Goal: Book appointment/travel/reservation

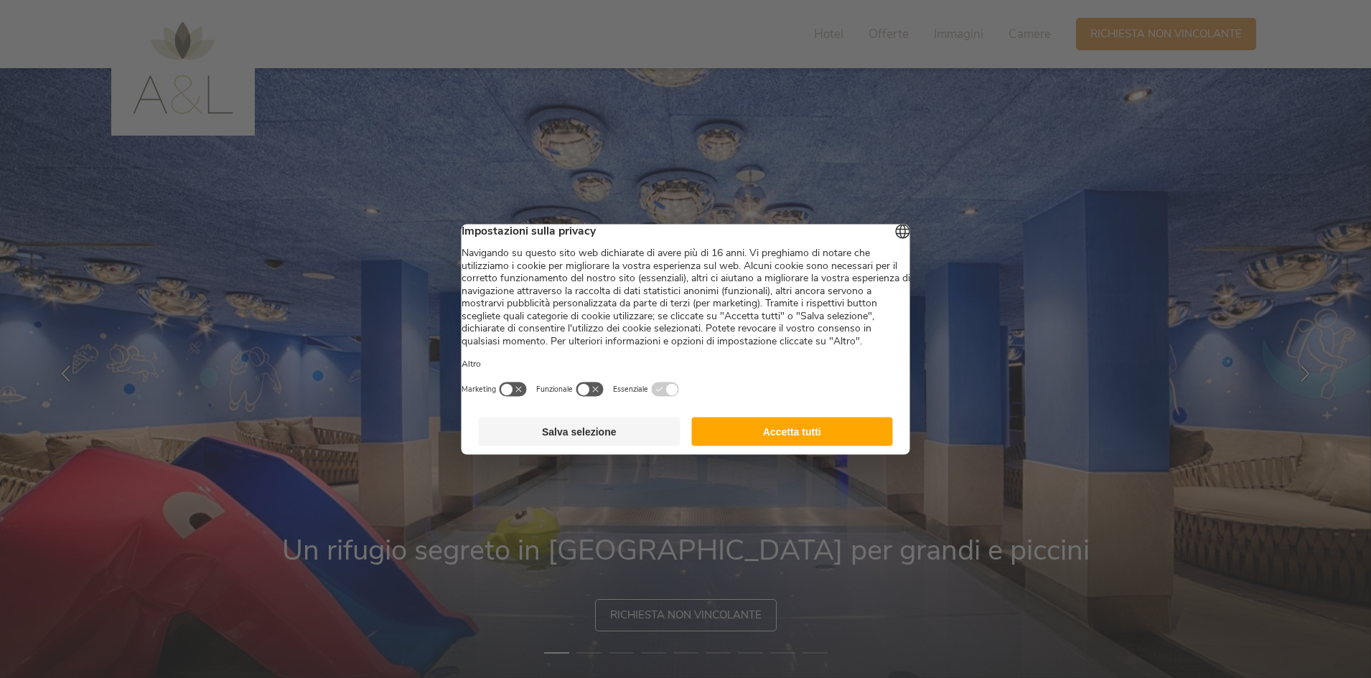
click at [811, 446] on button "Accetta tutti" at bounding box center [792, 431] width 202 height 29
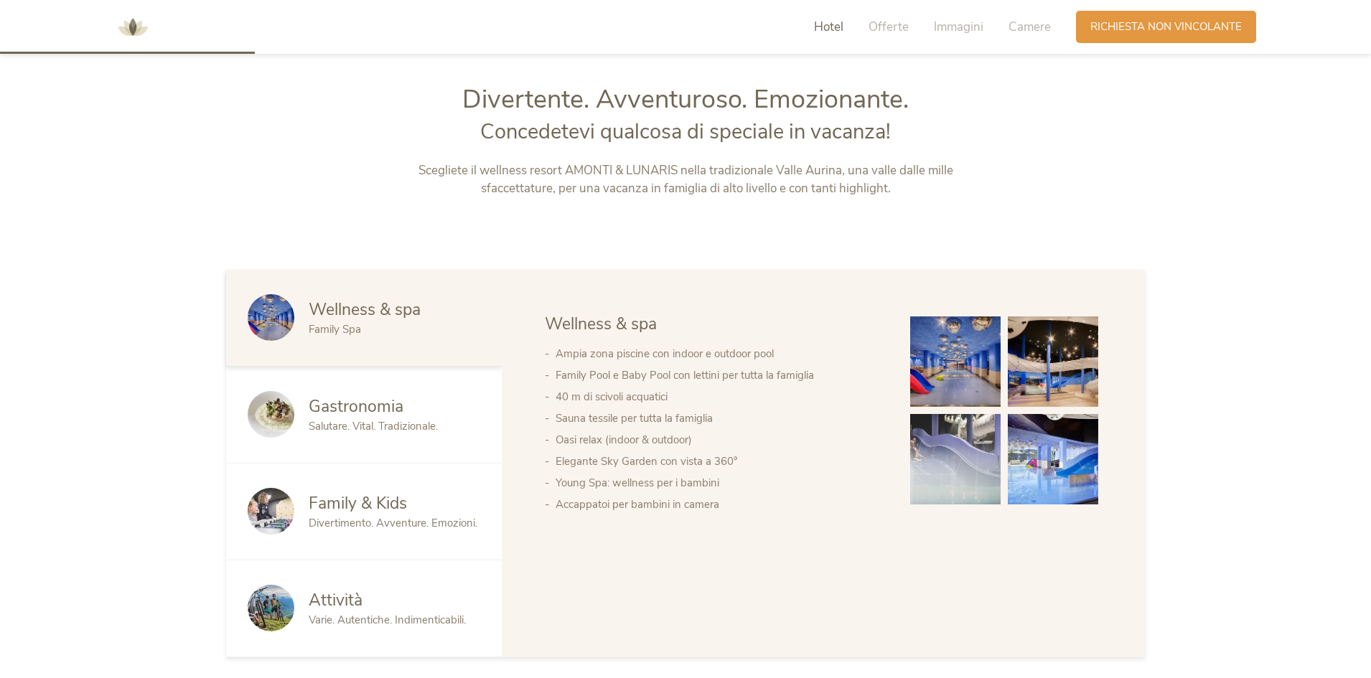
scroll to position [1005, 0]
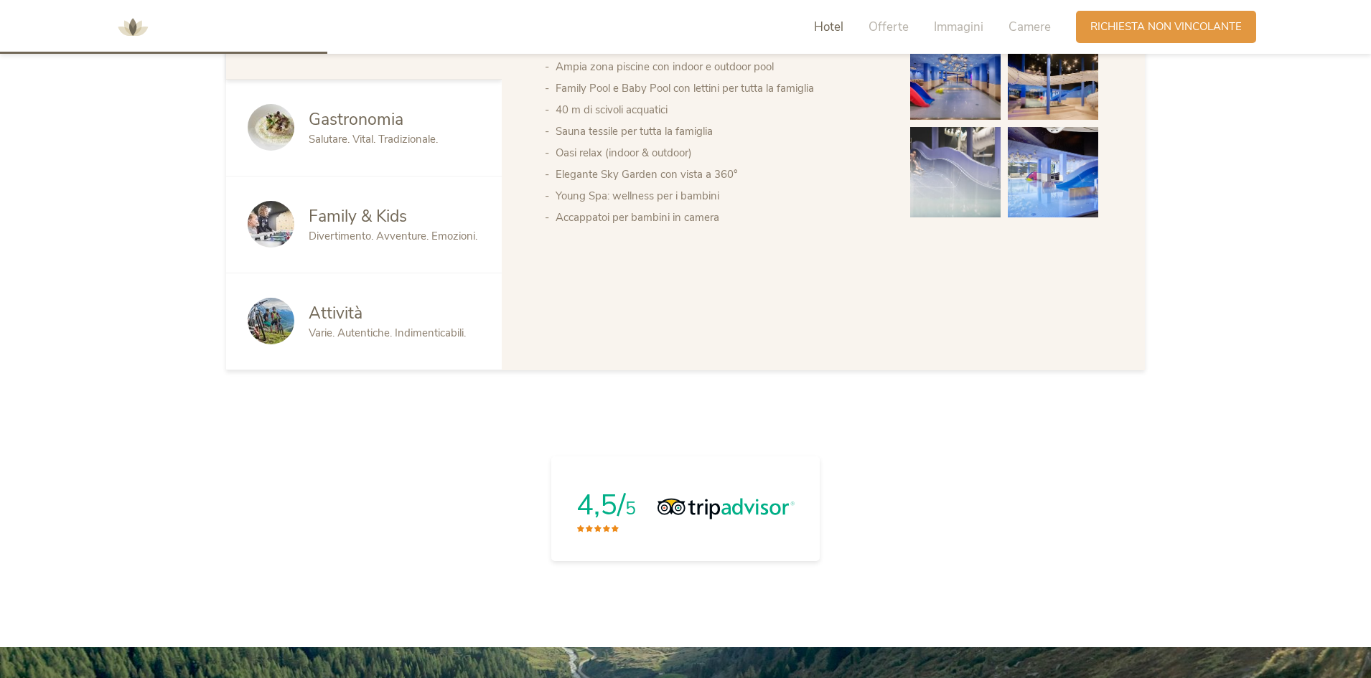
click at [390, 243] on span "Divertimento. Avventure. Emozioni." at bounding box center [393, 236] width 169 height 14
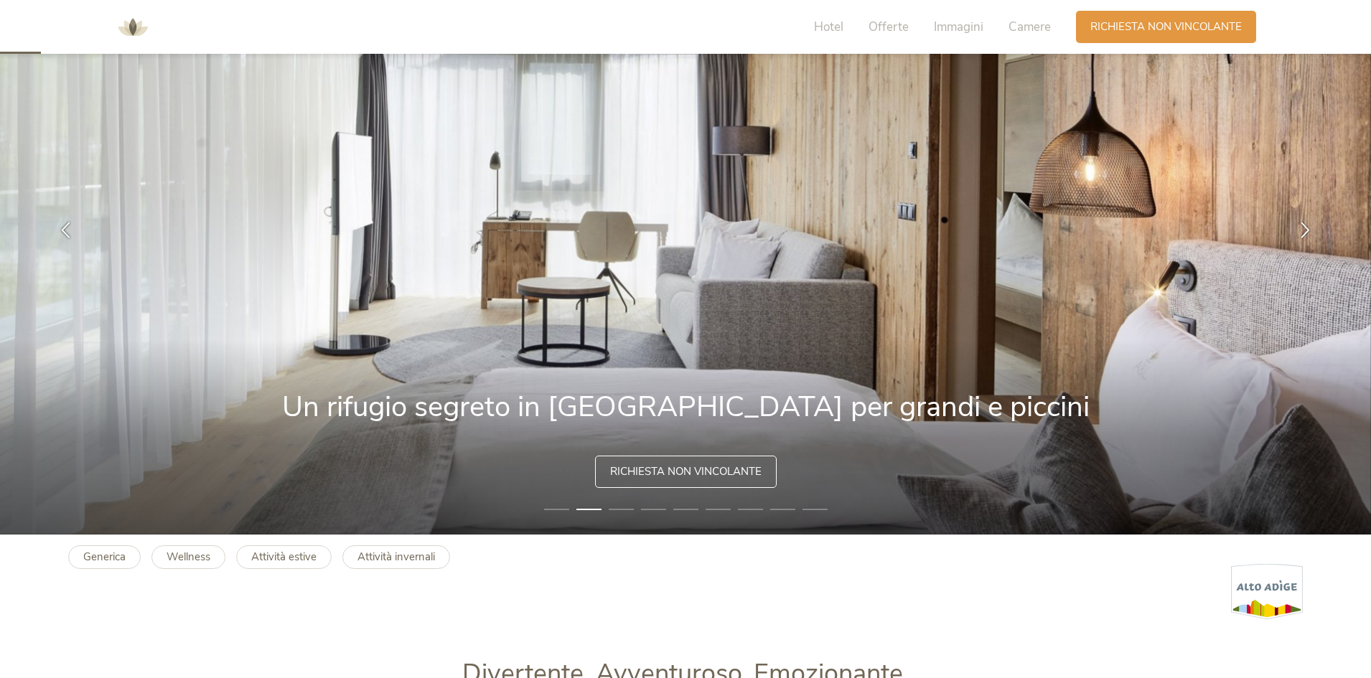
scroll to position [0, 0]
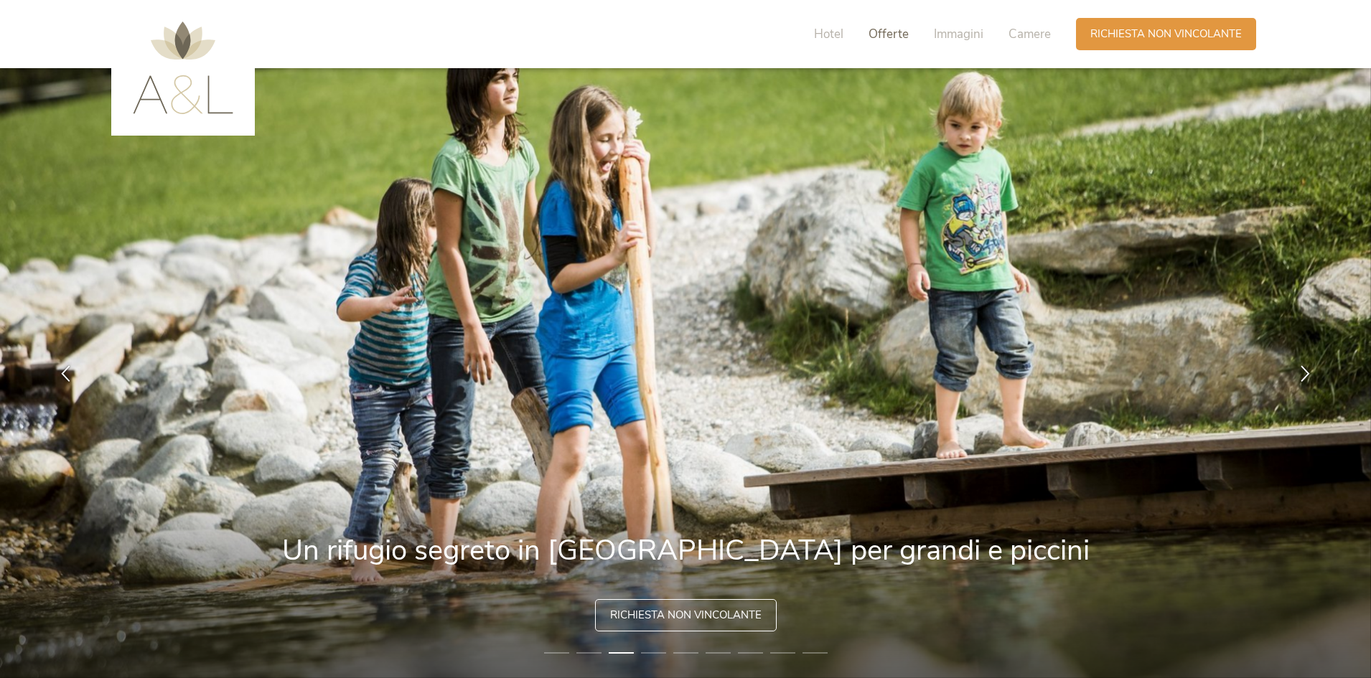
click at [901, 38] on span "Offerte" at bounding box center [888, 34] width 40 height 17
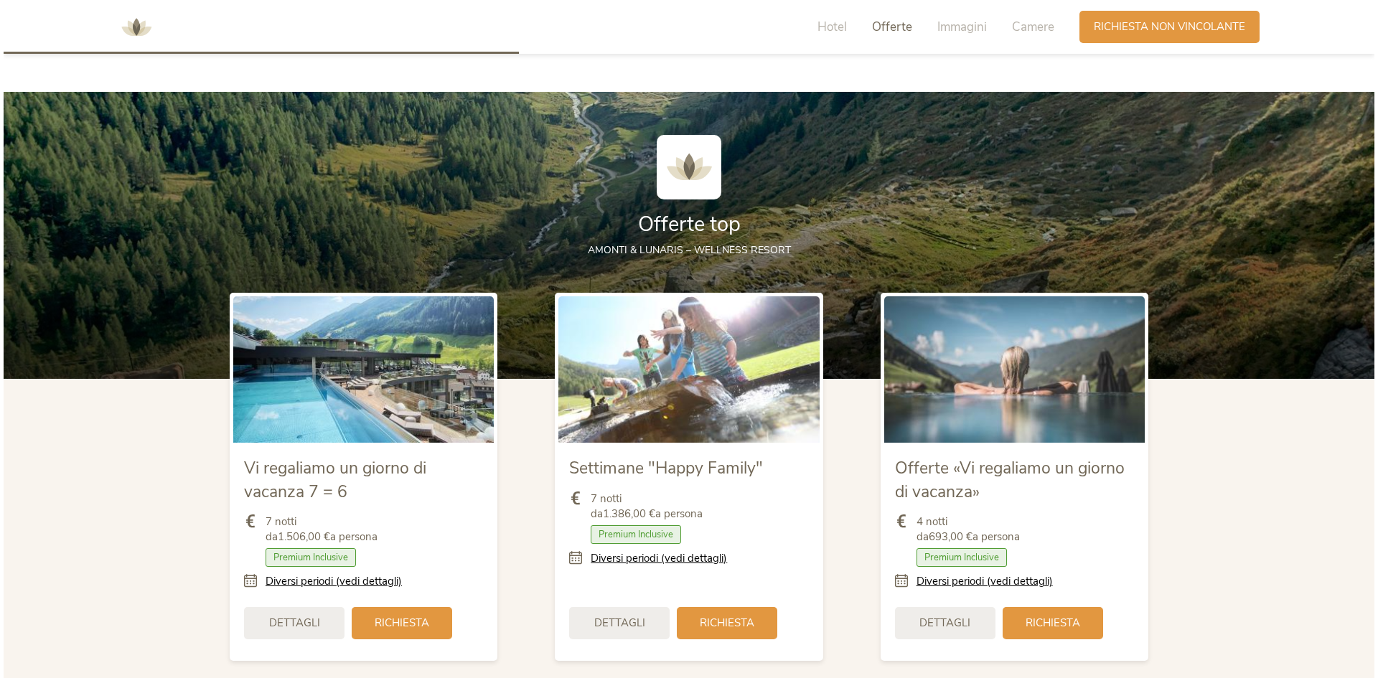
scroll to position [1580, 0]
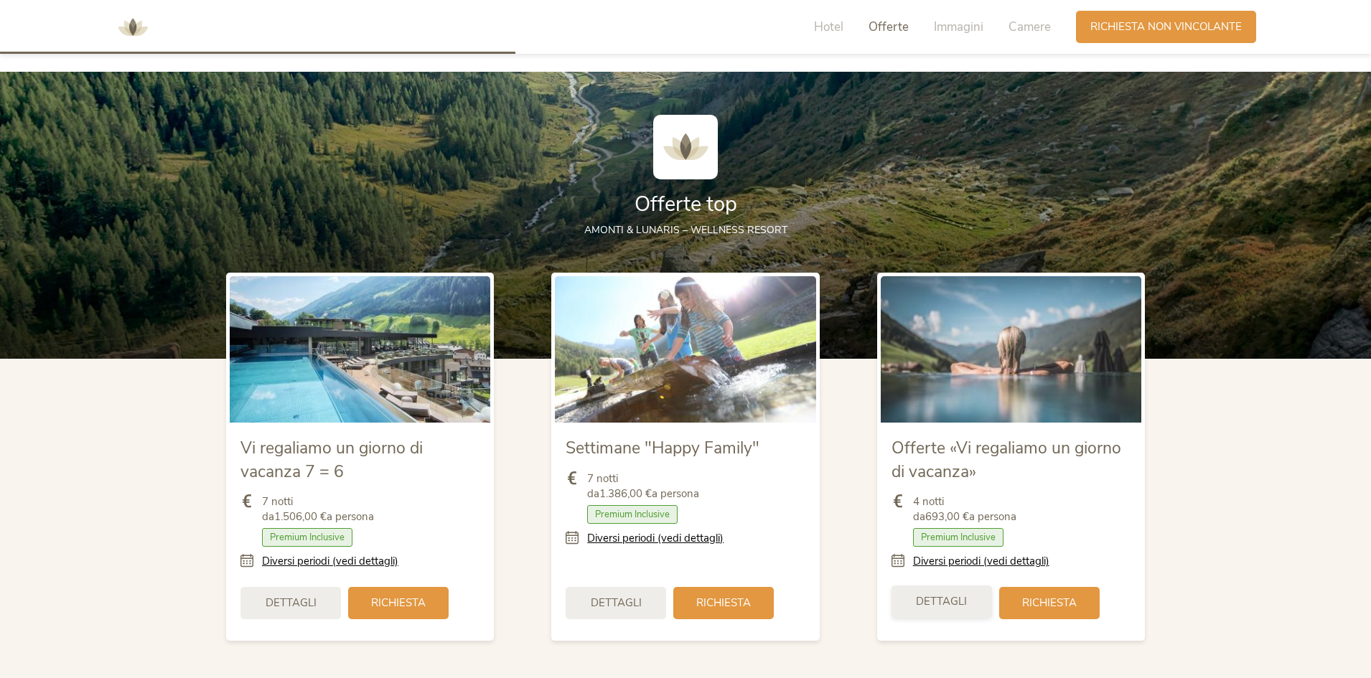
click at [952, 606] on span "Dettagli" at bounding box center [941, 601] width 51 height 15
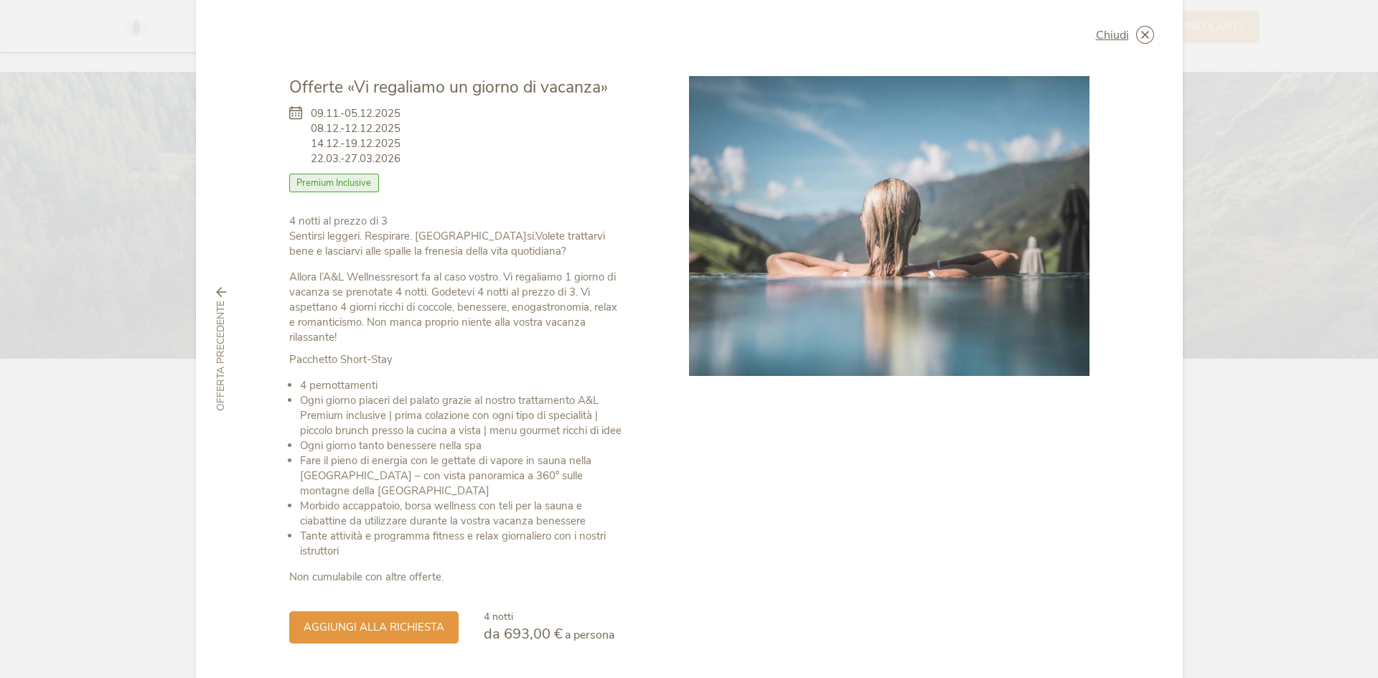
scroll to position [0, 0]
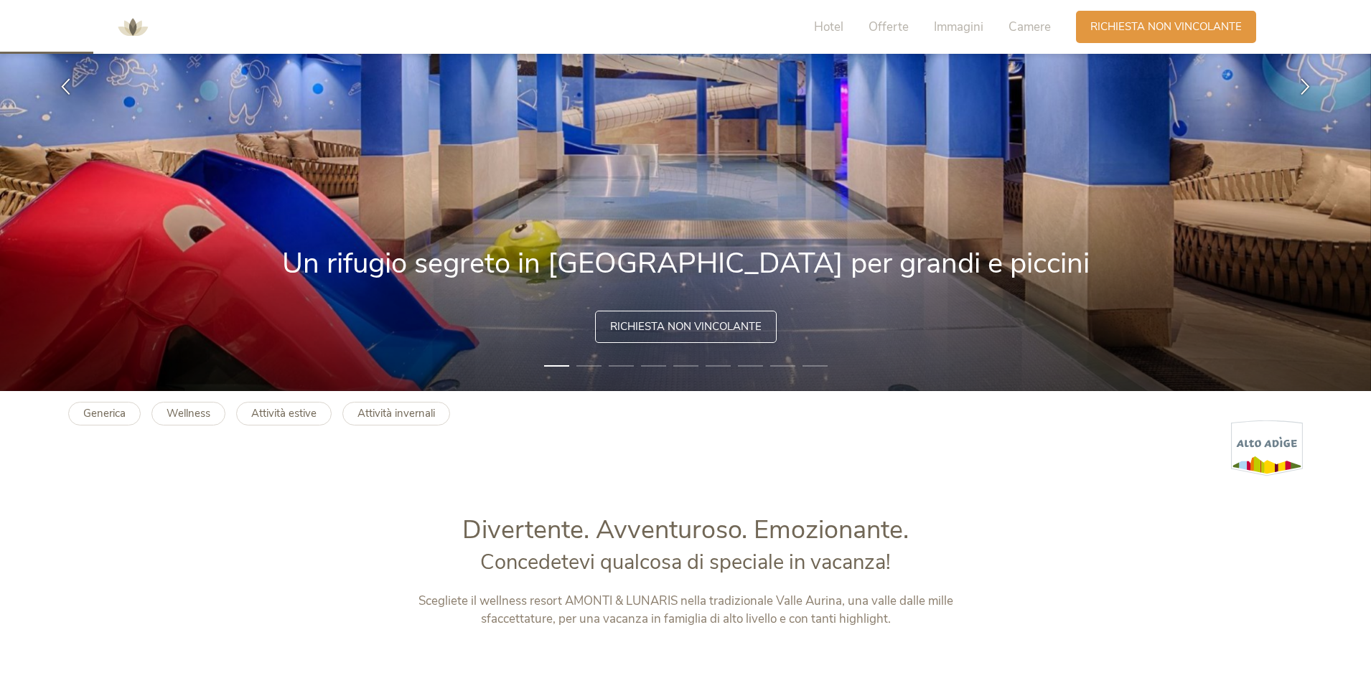
click at [685, 330] on span "Richiesta non vincolante" at bounding box center [685, 326] width 151 height 15
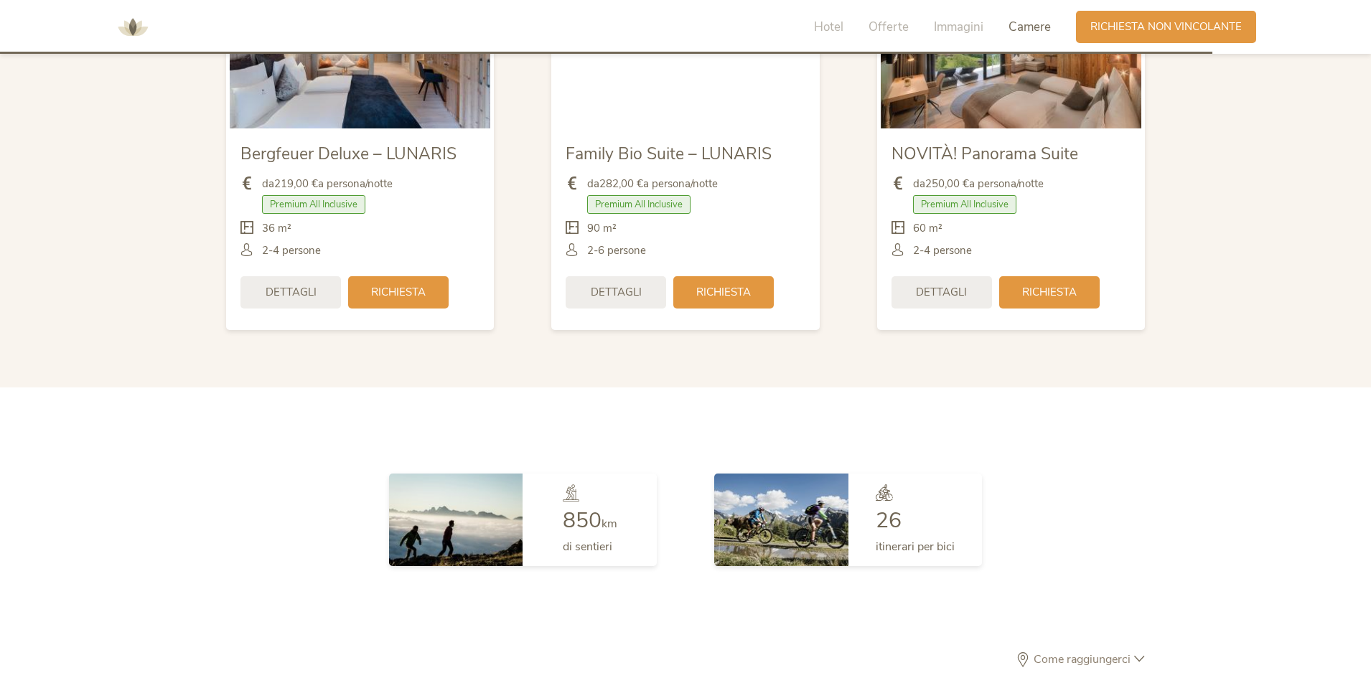
scroll to position [3629, 0]
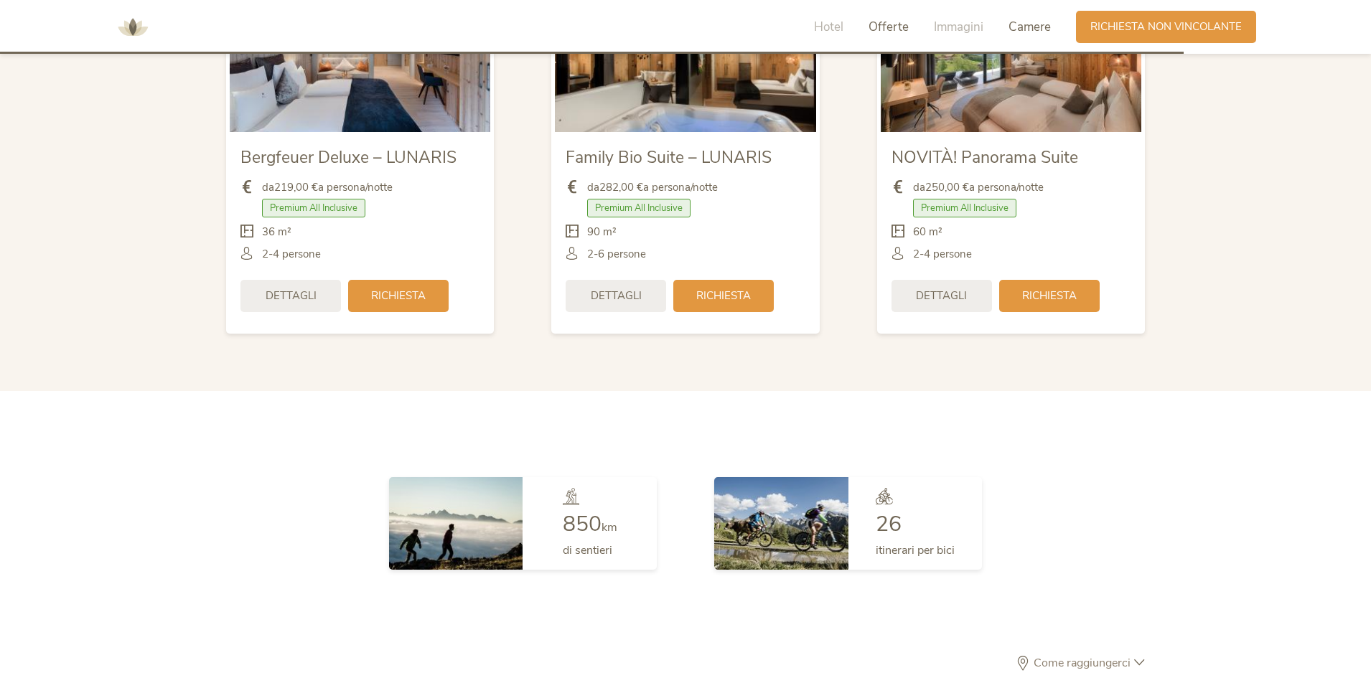
click at [895, 29] on span "Offerte" at bounding box center [888, 27] width 40 height 17
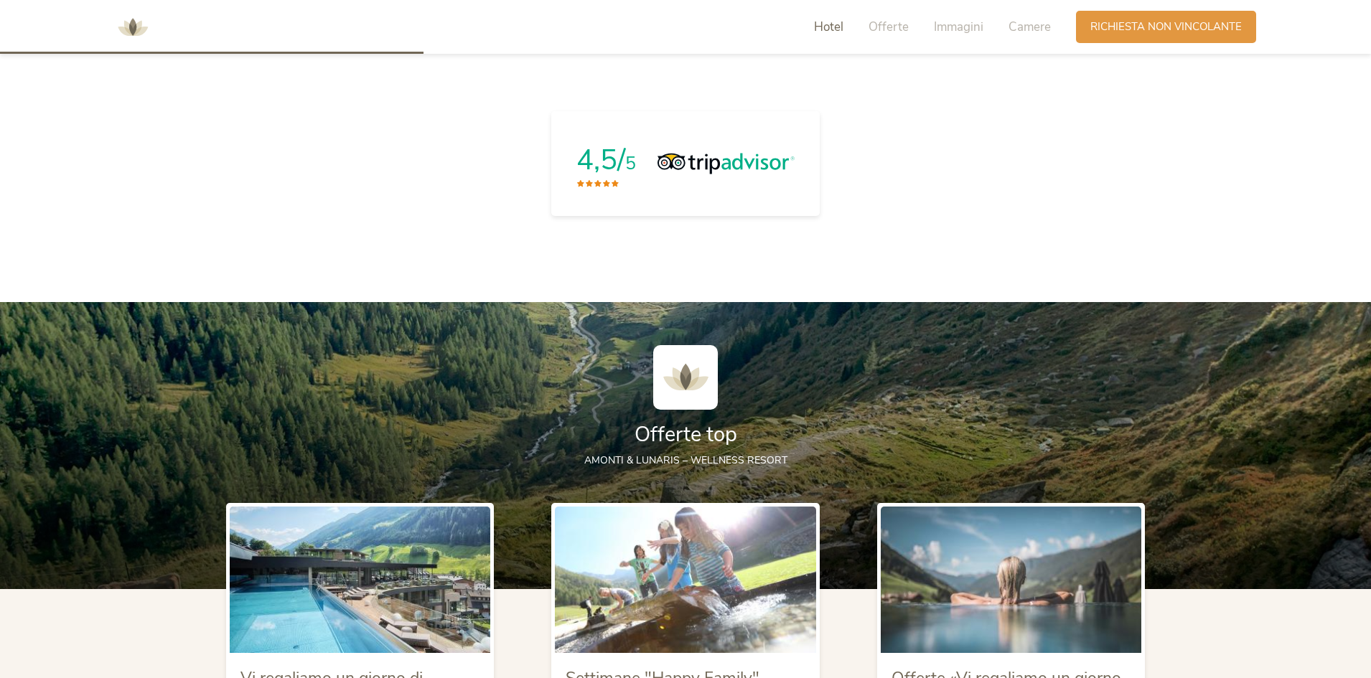
scroll to position [1293, 0]
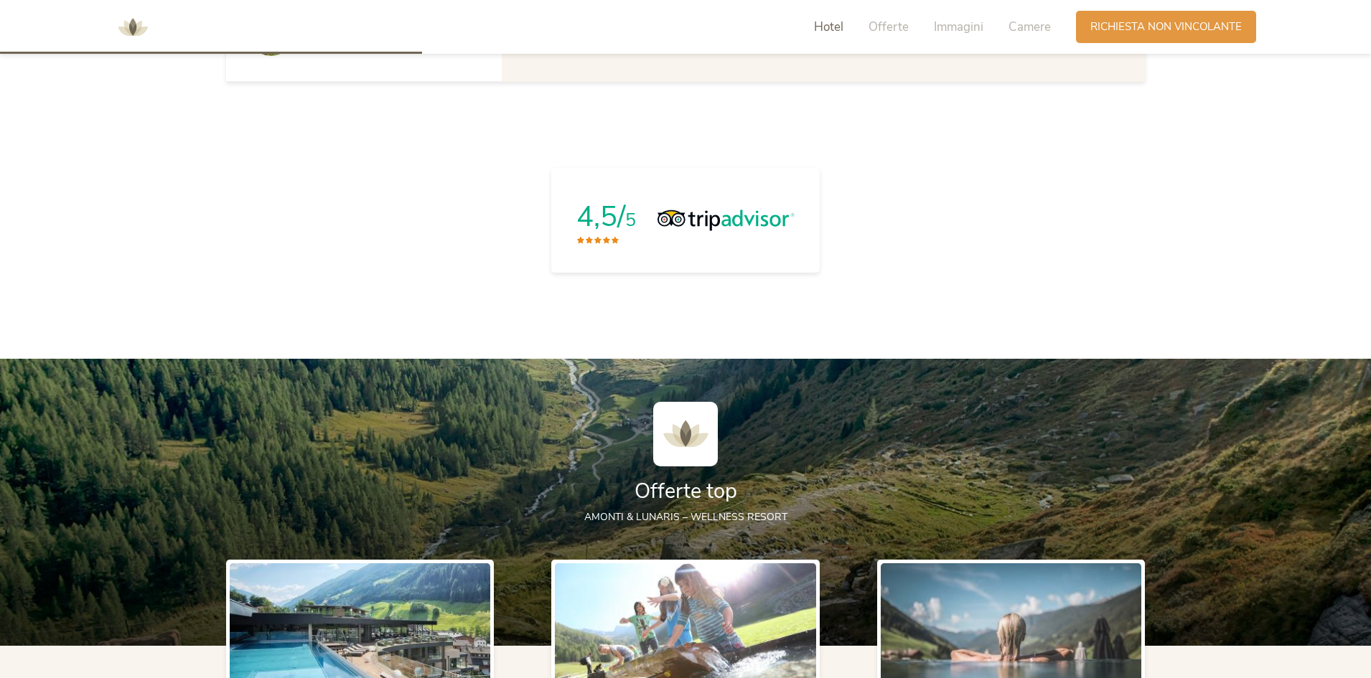
click at [836, 30] on span "Hotel" at bounding box center [828, 27] width 29 height 17
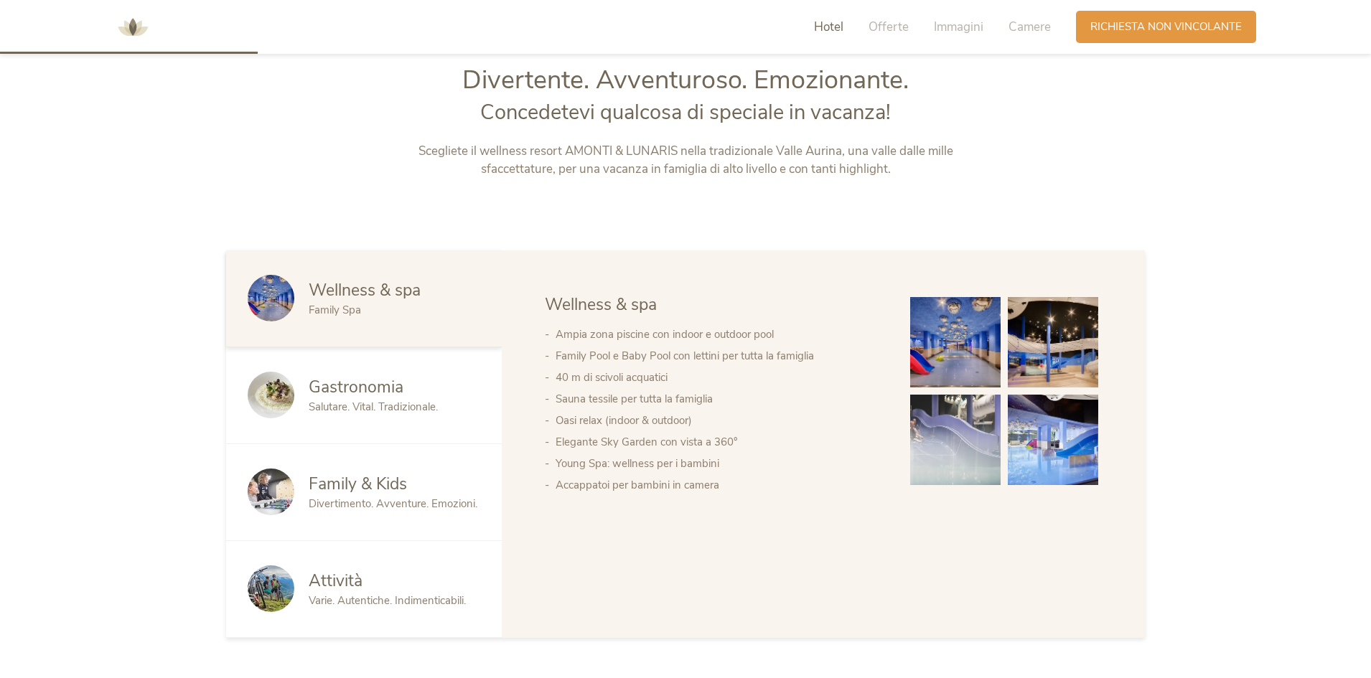
scroll to position [728, 0]
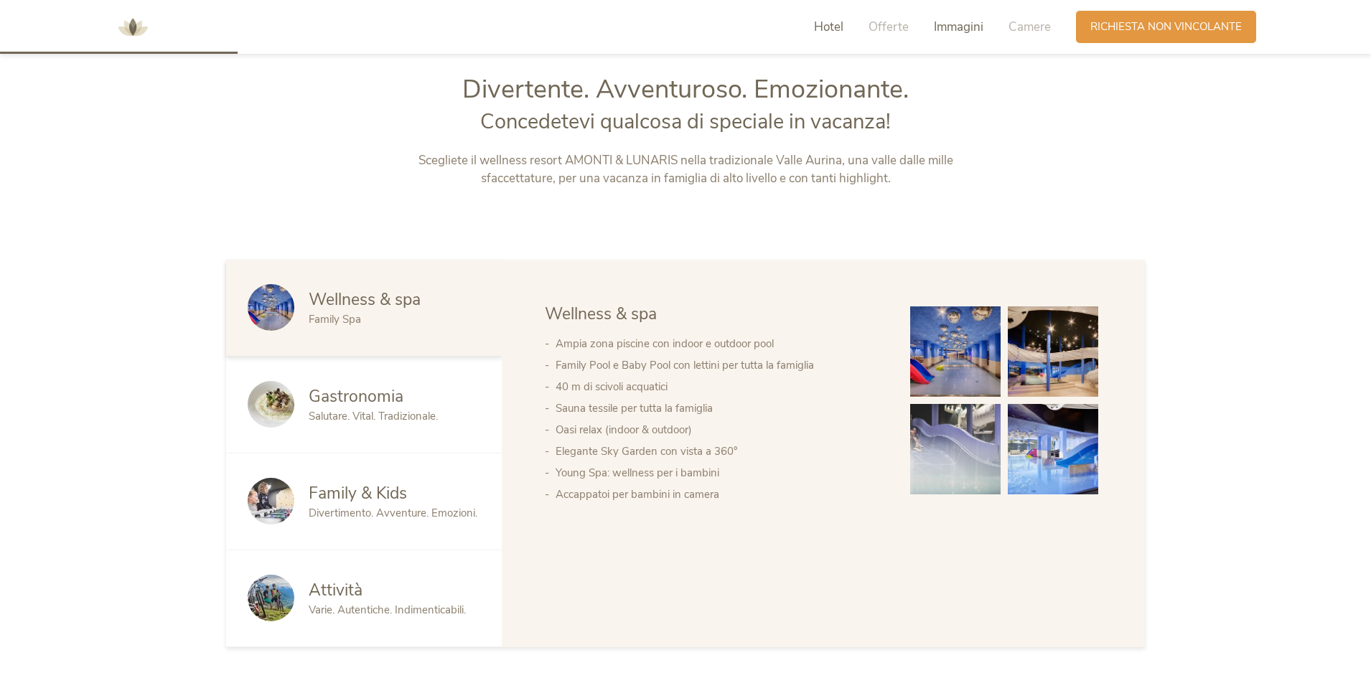
click at [942, 29] on span "Immagini" at bounding box center [959, 27] width 50 height 17
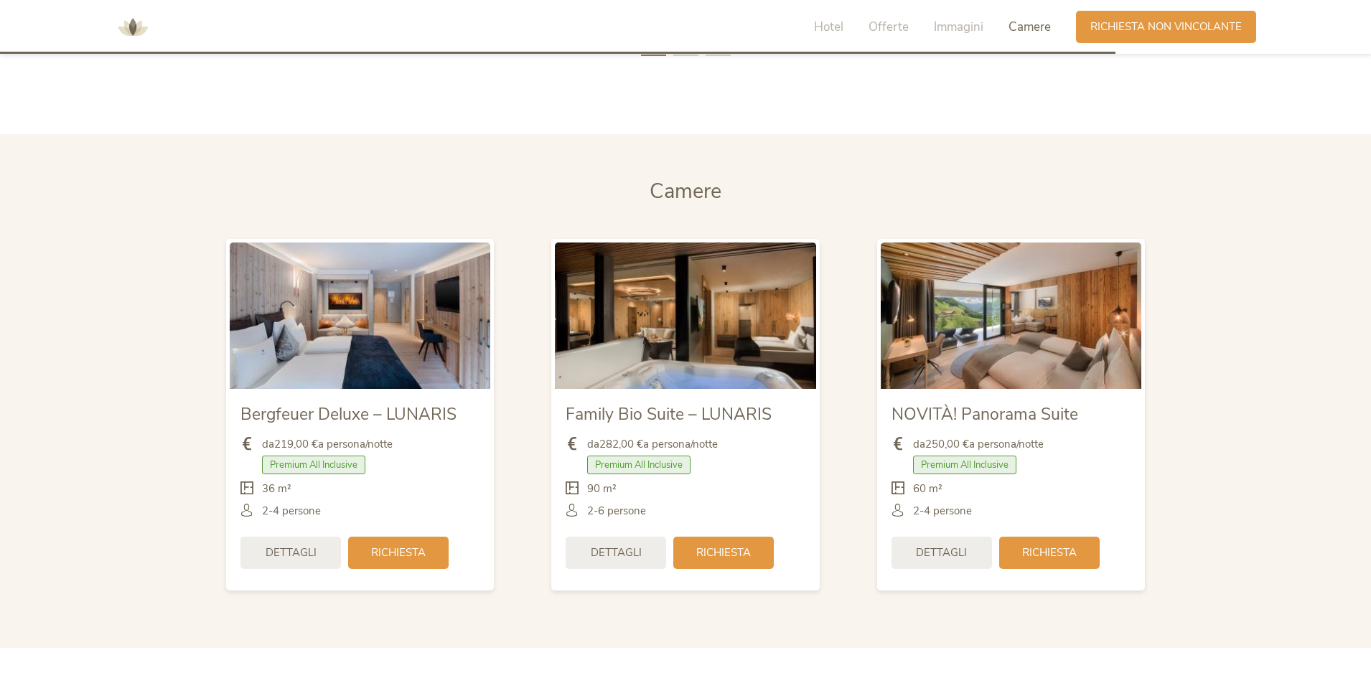
scroll to position [3437, 0]
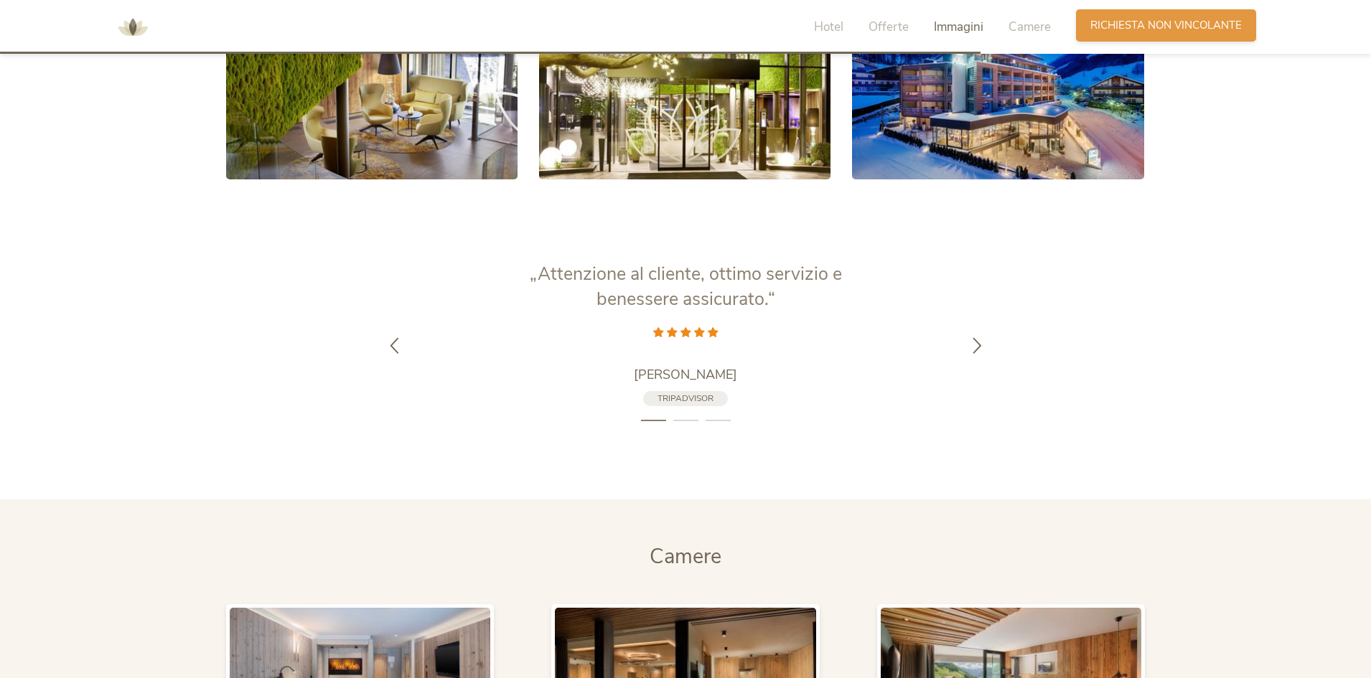
click at [1158, 24] on span "Richiesta non vincolante" at bounding box center [1165, 25] width 151 height 15
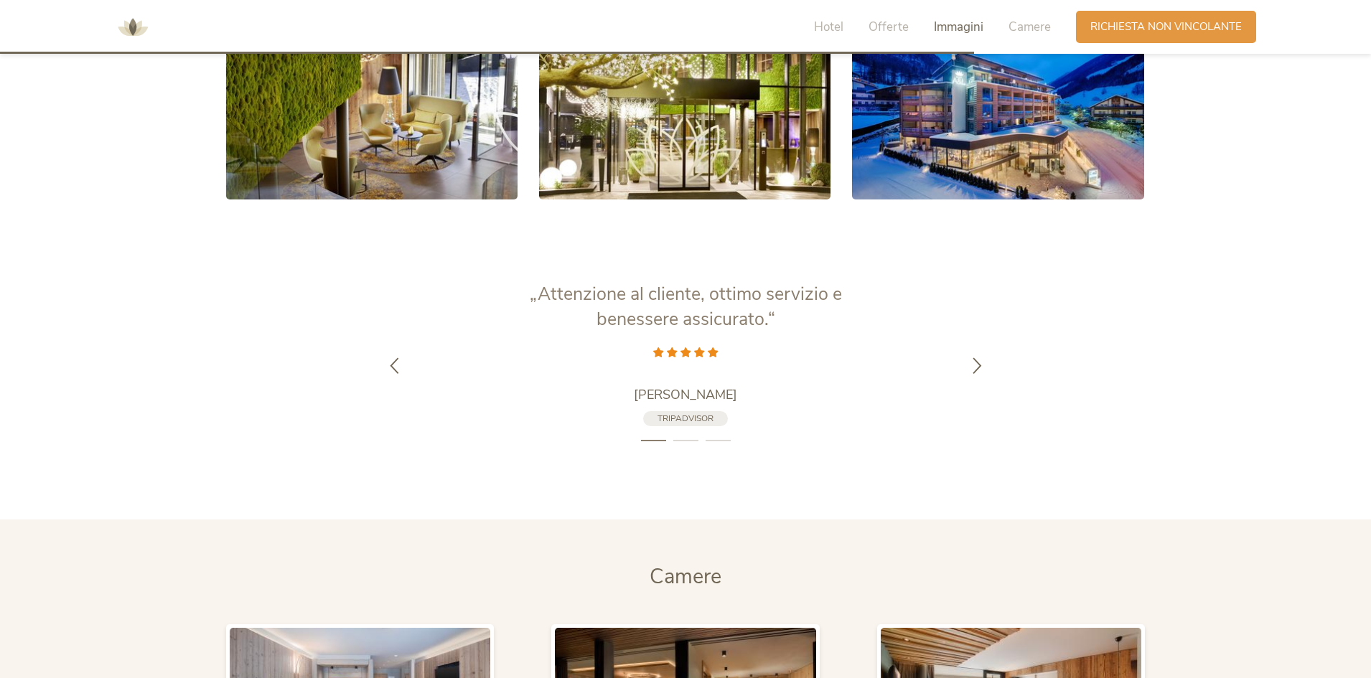
scroll to position [2840, 0]
